Goal: Find specific page/section: Find specific page/section

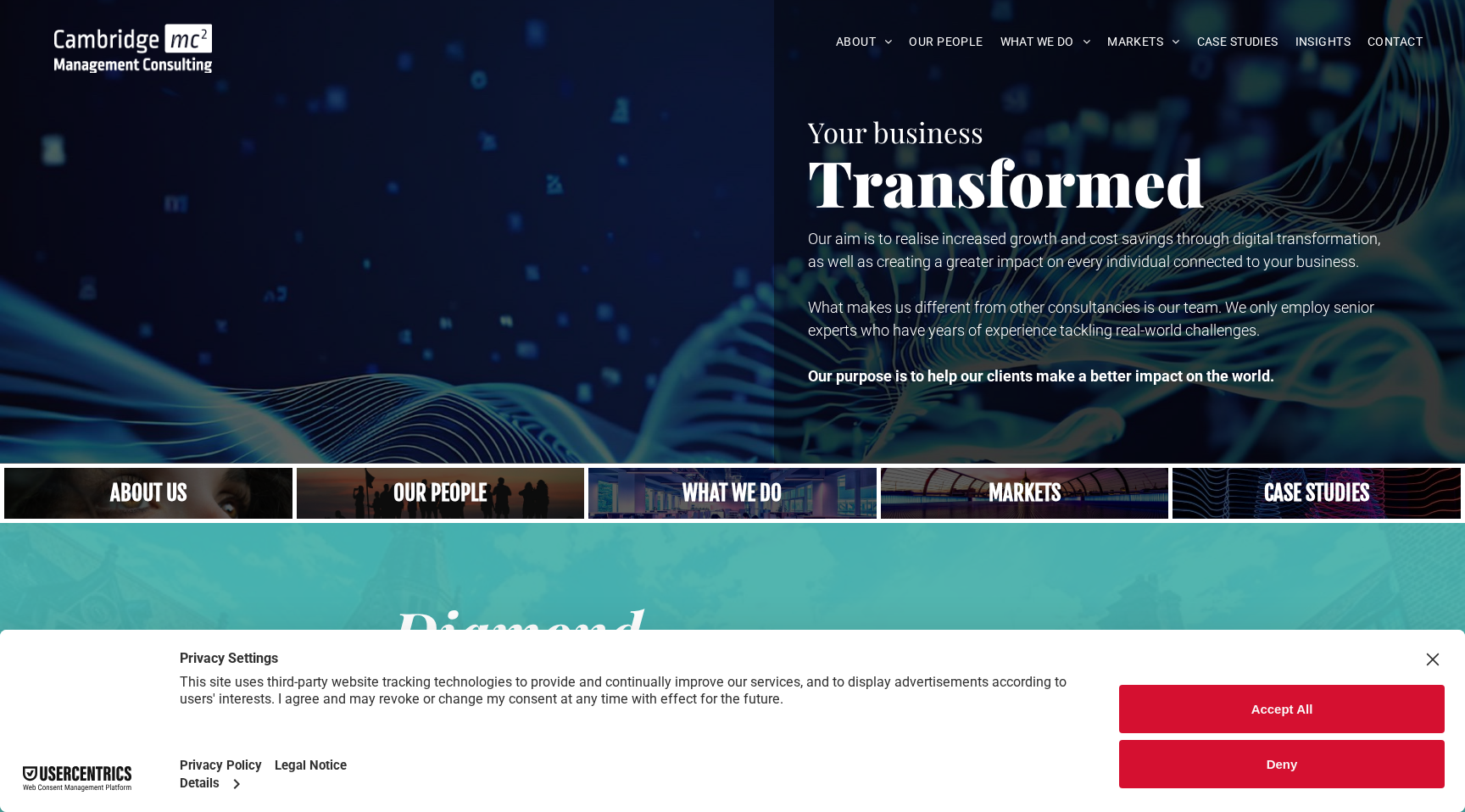
click at [1217, 709] on button "Accept All" at bounding box center [1282, 709] width 326 height 49
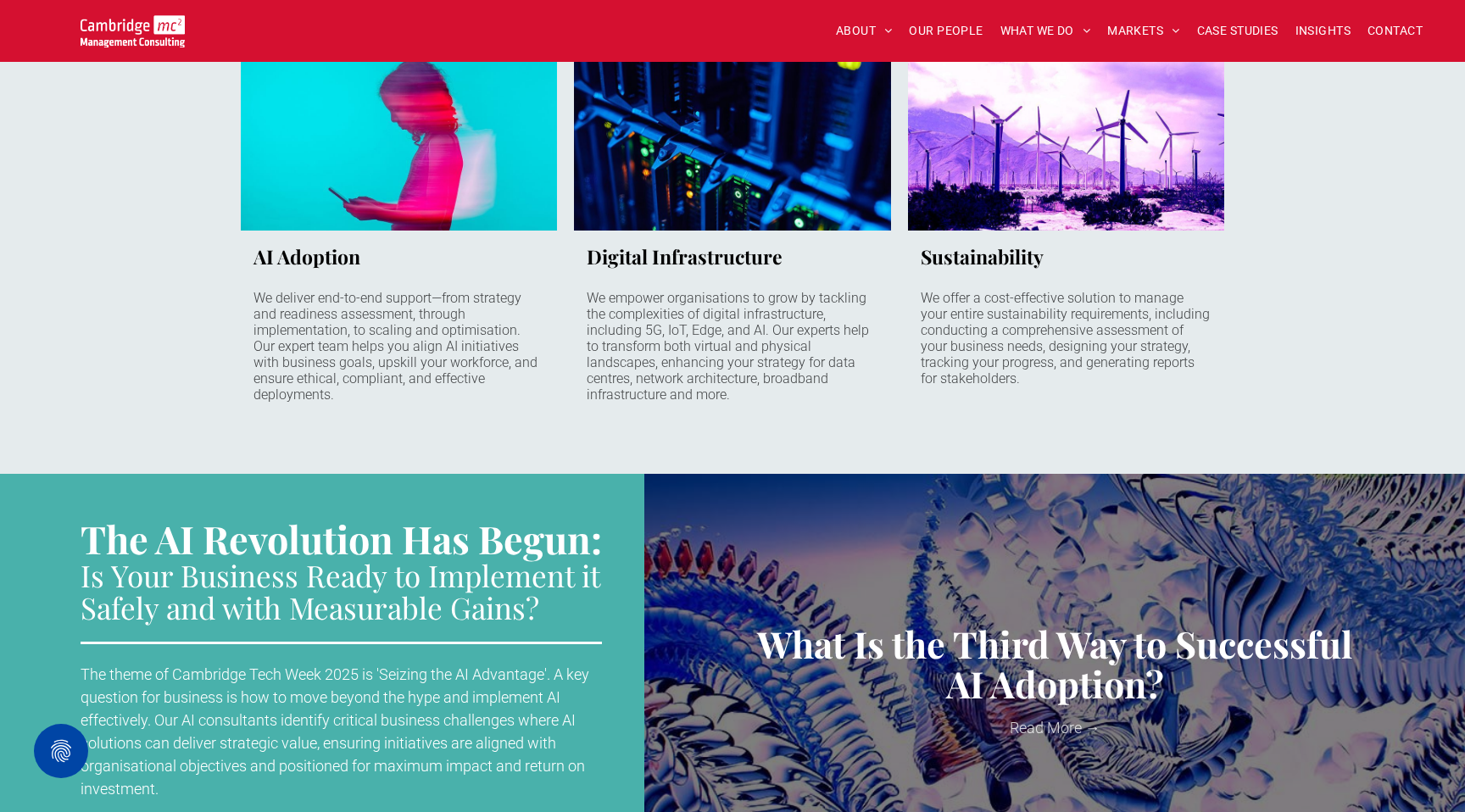
scroll to position [1552, 0]
click at [972, 27] on span "OUR PEOPLE" at bounding box center [945, 32] width 74 height 27
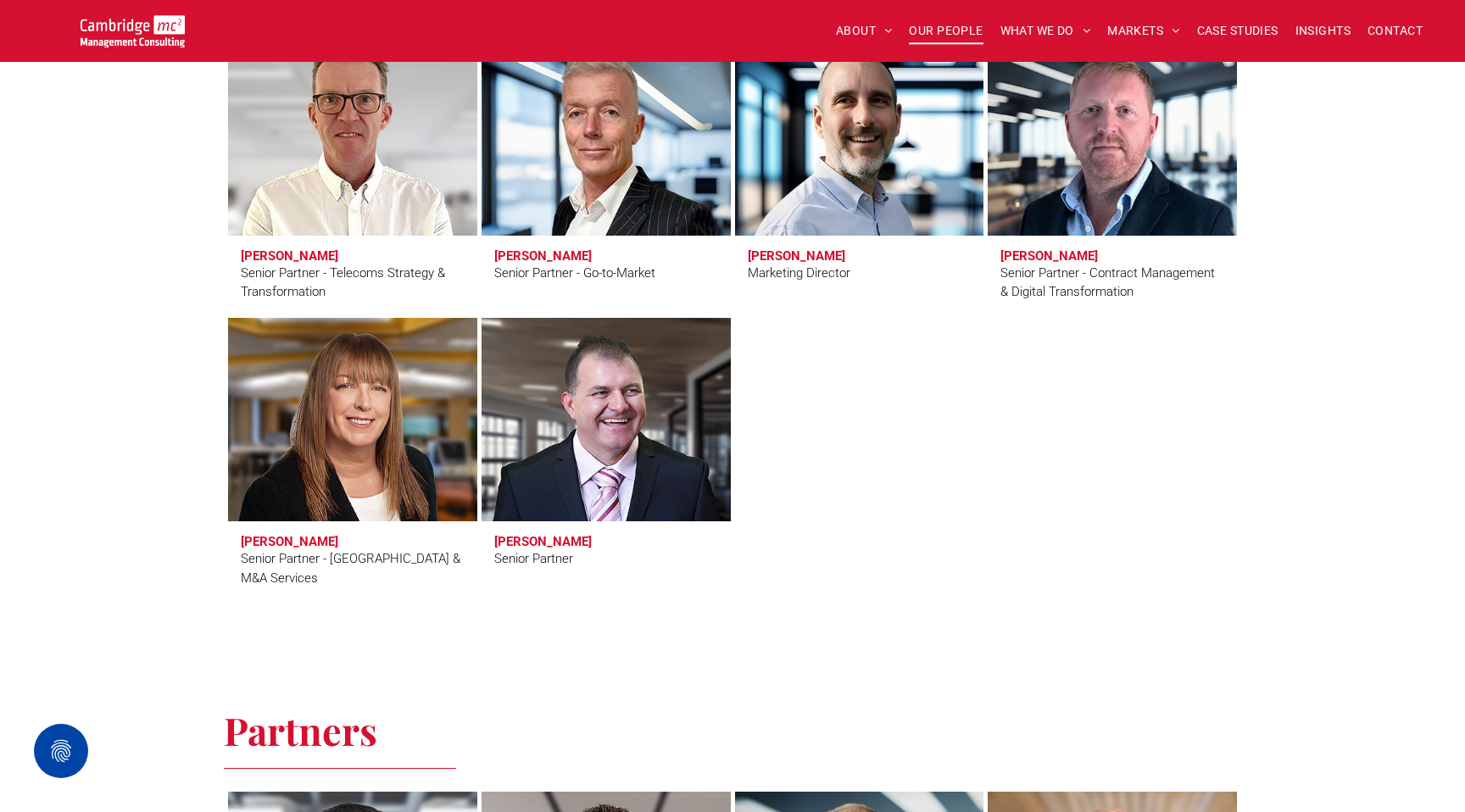
scroll to position [2843, 0]
